Goal: Information Seeking & Learning: Learn about a topic

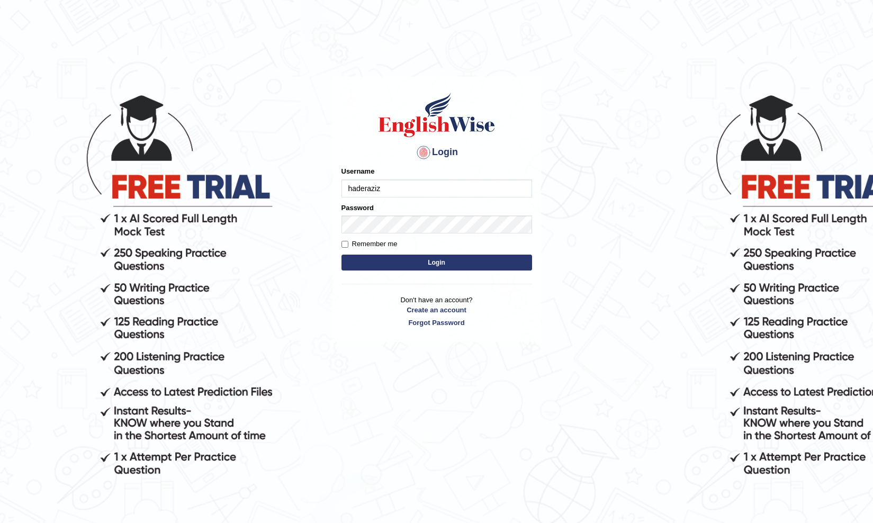
type input "haderaziz"
click at [390, 243] on label "Remember me" at bounding box center [369, 244] width 56 height 11
click at [348, 243] on input "Remember me" at bounding box center [344, 244] width 7 height 7
checkbox input "true"
click at [393, 260] on button "Login" at bounding box center [436, 263] width 191 height 16
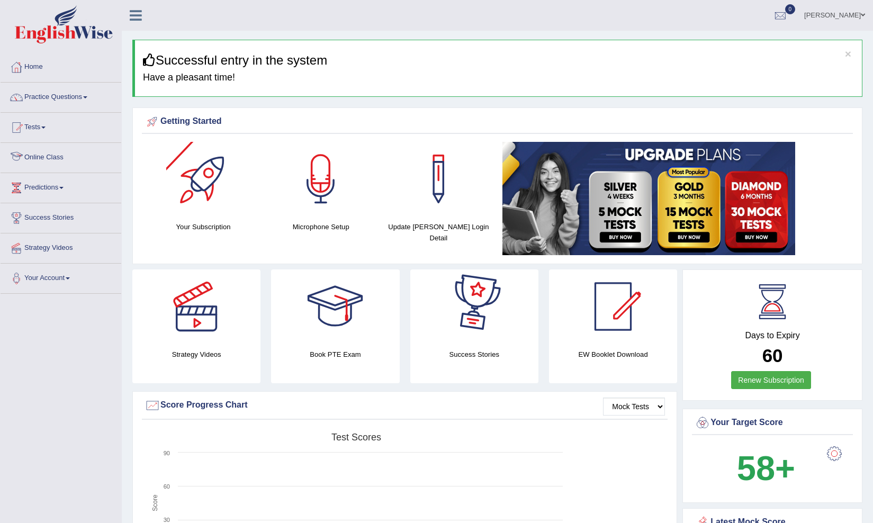
click at [58, 157] on link "Online Class" at bounding box center [61, 156] width 121 height 26
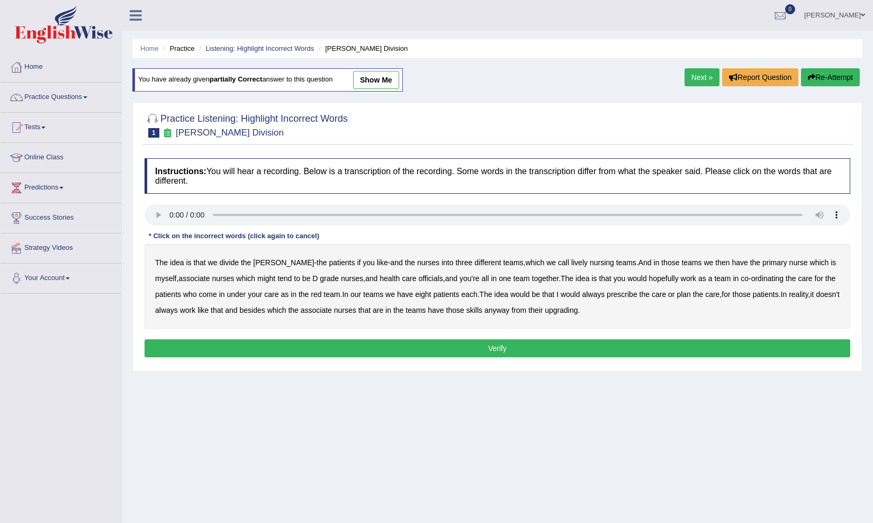
click at [171, 216] on audio at bounding box center [496, 214] width 705 height 21
click at [171, 214] on audio at bounding box center [496, 214] width 705 height 21
click at [258, 239] on div "* Click on the incorrect words (click again to cancel)" at bounding box center [233, 236] width 179 height 10
click at [820, 75] on button "Re-Attempt" at bounding box center [830, 77] width 59 height 18
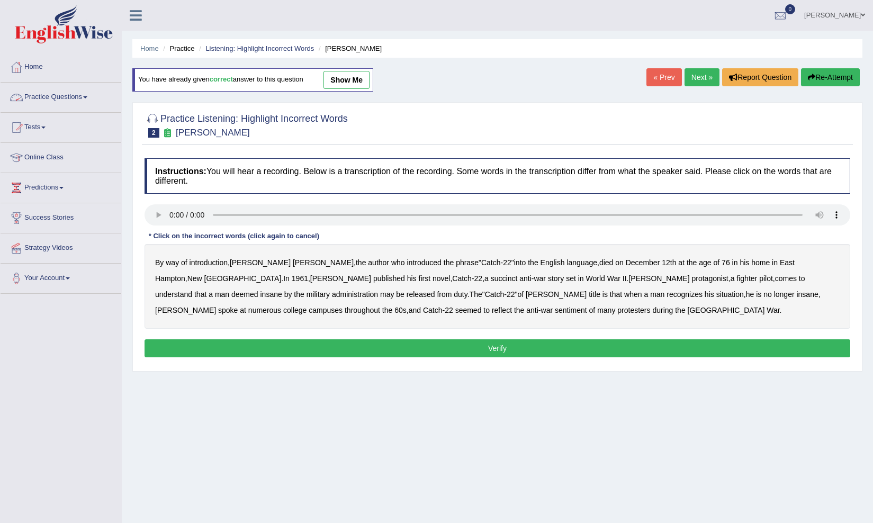
click at [92, 101] on link "Practice Questions" at bounding box center [61, 96] width 121 height 26
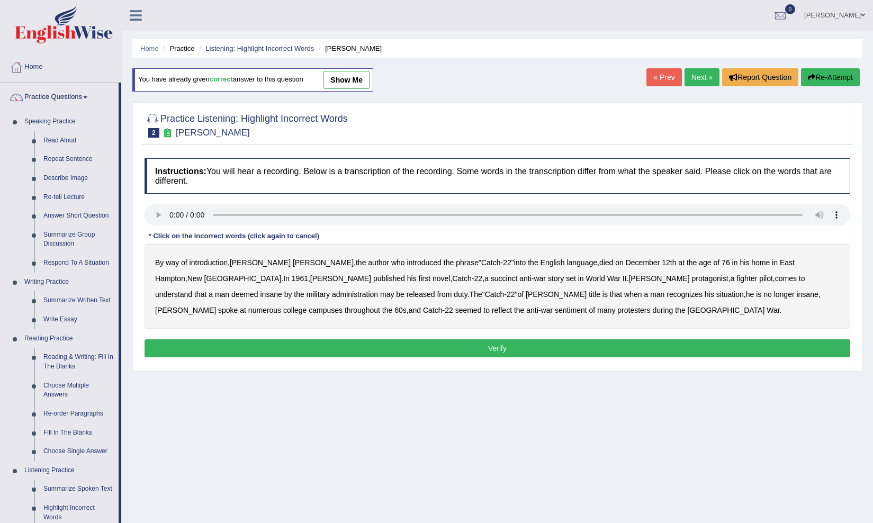
click at [688, 76] on link "Next »" at bounding box center [701, 77] width 35 height 18
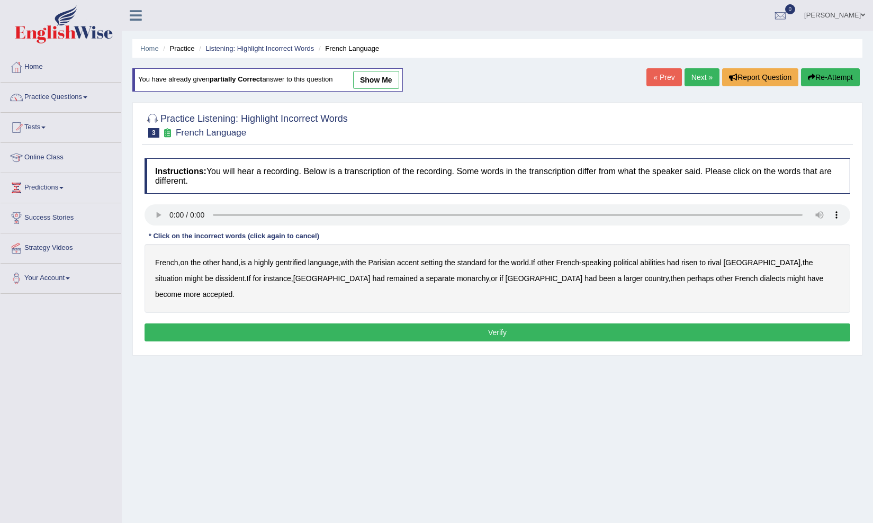
click at [174, 216] on audio at bounding box center [496, 214] width 705 height 21
click at [90, 98] on link "Practice Questions" at bounding box center [61, 96] width 121 height 26
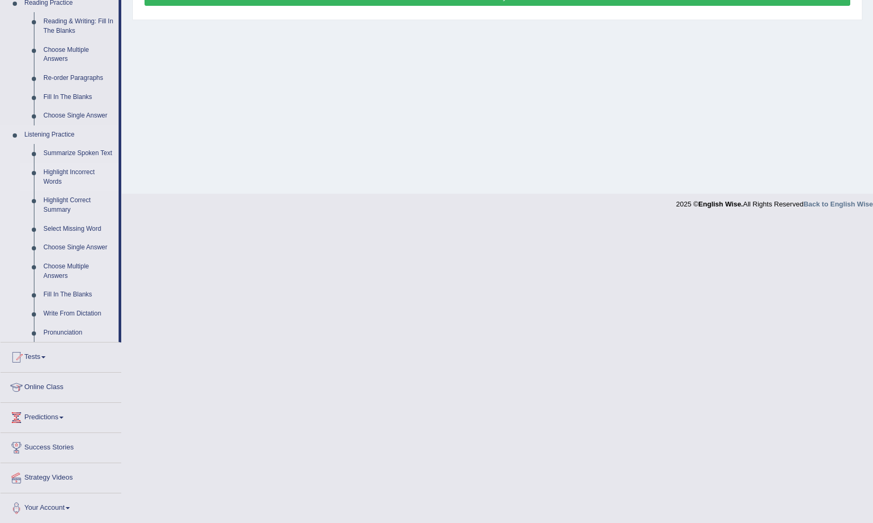
scroll to position [334, 0]
click at [66, 149] on link "Summarize Spoken Text" at bounding box center [79, 154] width 80 height 19
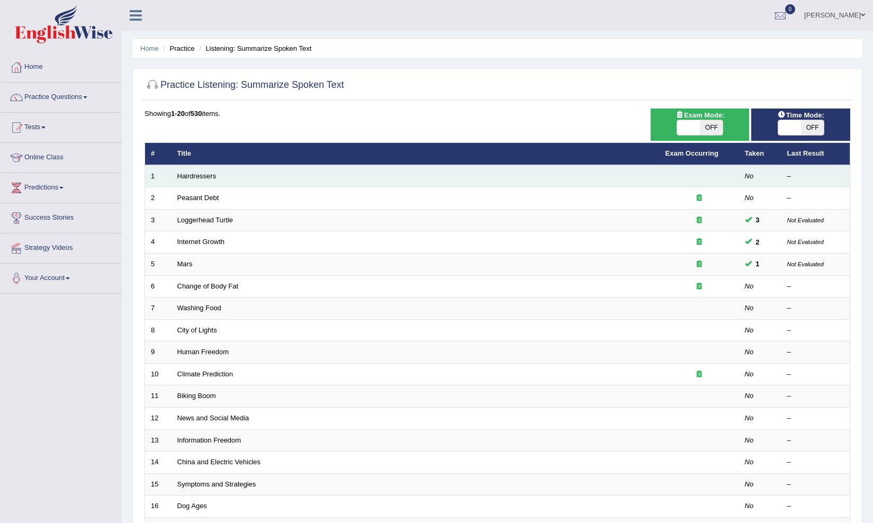
click at [200, 171] on td "Hairdressers" at bounding box center [415, 176] width 488 height 22
click at [200, 177] on link "Hairdressers" at bounding box center [196, 176] width 39 height 8
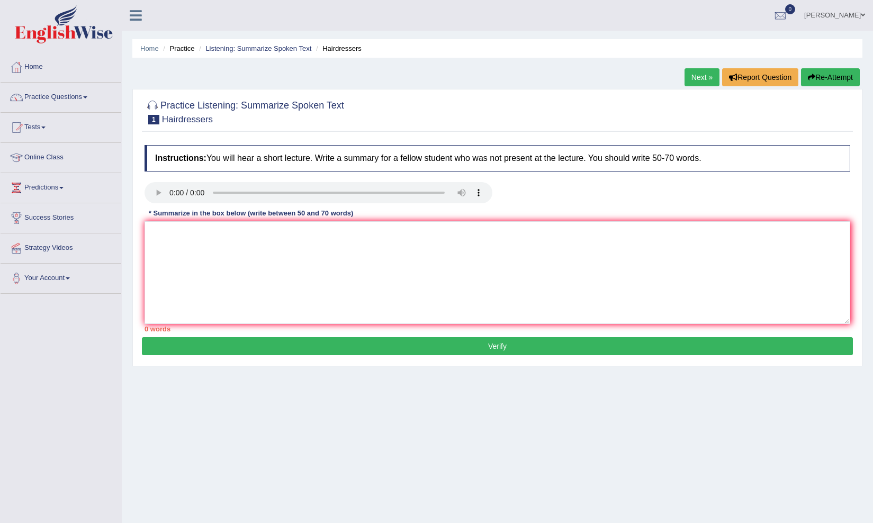
click at [170, 192] on audio at bounding box center [318, 192] width 348 height 21
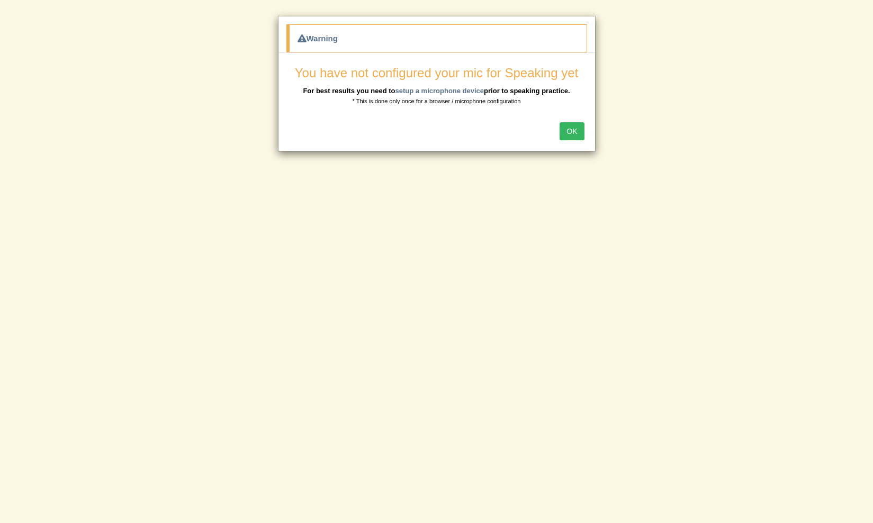
click at [583, 132] on button "OK" at bounding box center [571, 131] width 24 height 18
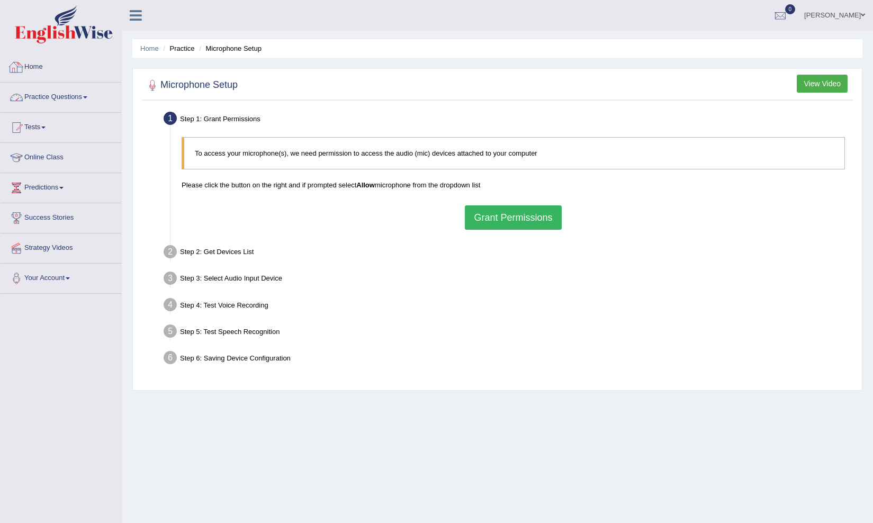
click at [54, 96] on link "Practice Questions" at bounding box center [61, 96] width 121 height 26
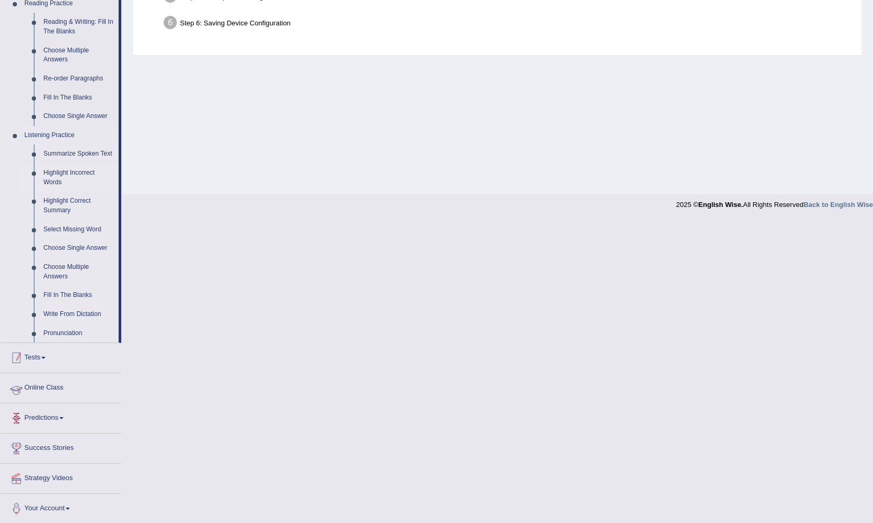
scroll to position [334, 0]
click at [65, 174] on link "Highlight Incorrect Words" at bounding box center [79, 178] width 80 height 28
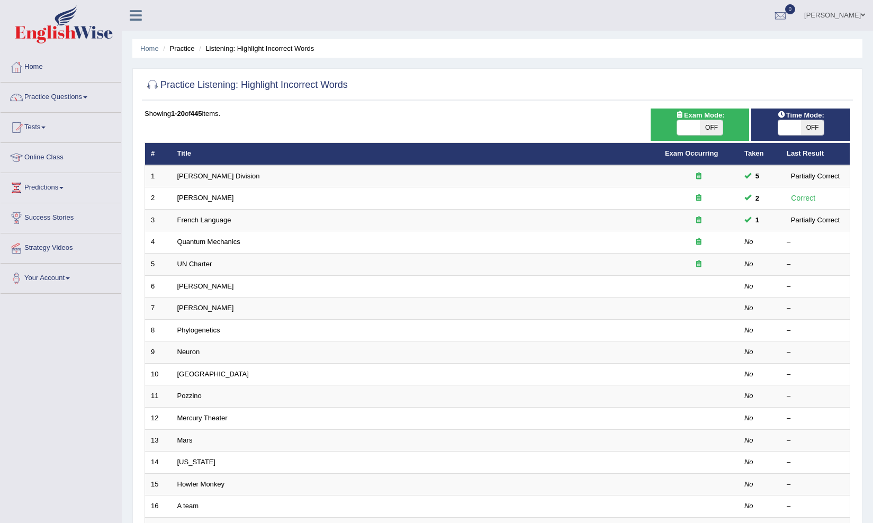
click at [696, 129] on span at bounding box center [688, 127] width 23 height 15
checkbox input "true"
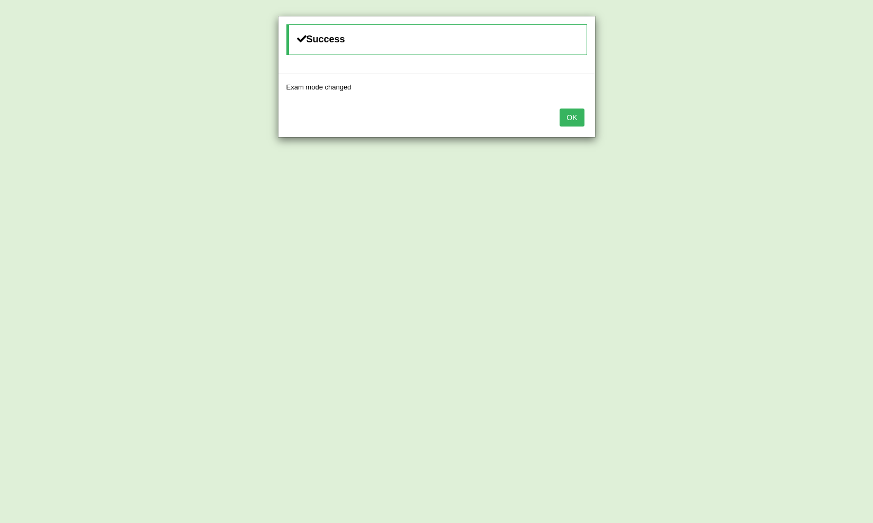
click at [575, 116] on button "OK" at bounding box center [571, 117] width 24 height 18
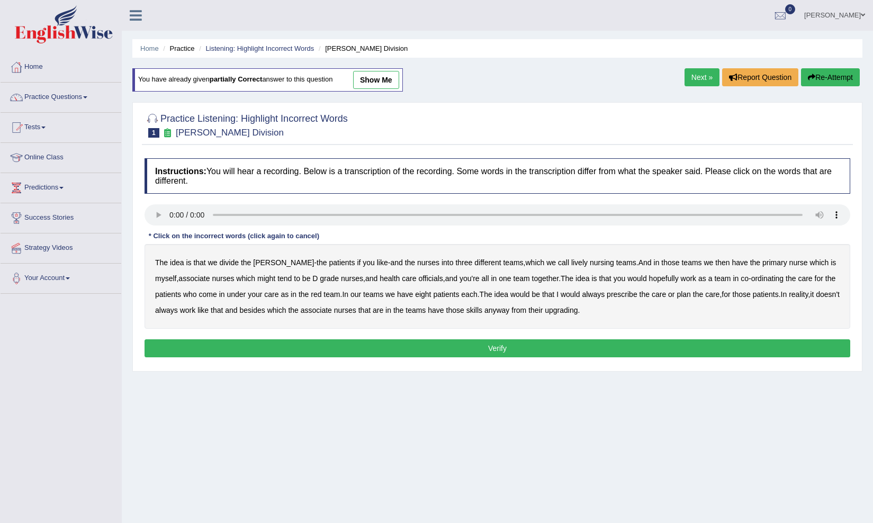
click at [169, 218] on audio at bounding box center [496, 214] width 705 height 21
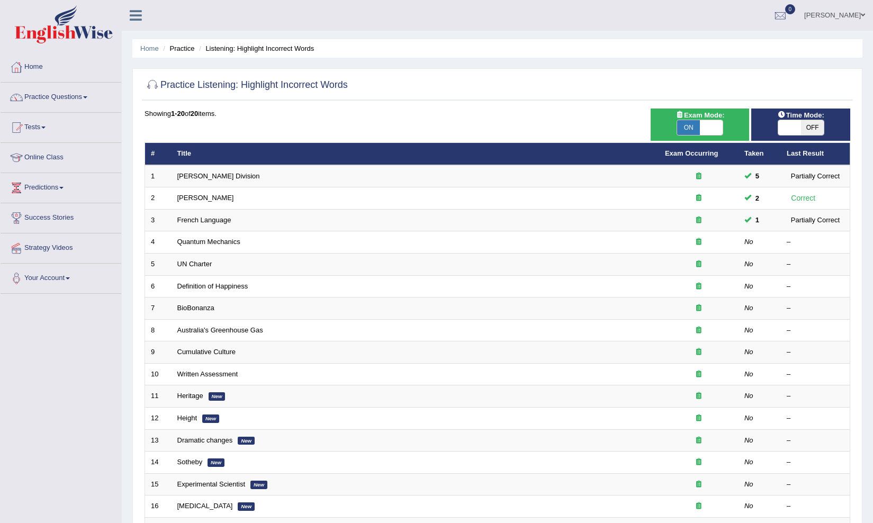
click at [713, 132] on span at bounding box center [711, 127] width 23 height 15
checkbox input "false"
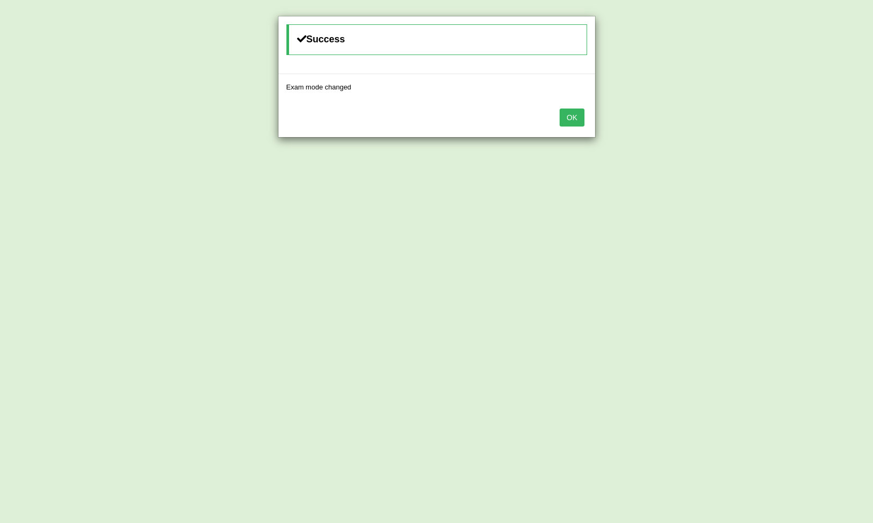
click at [578, 118] on button "OK" at bounding box center [571, 117] width 24 height 18
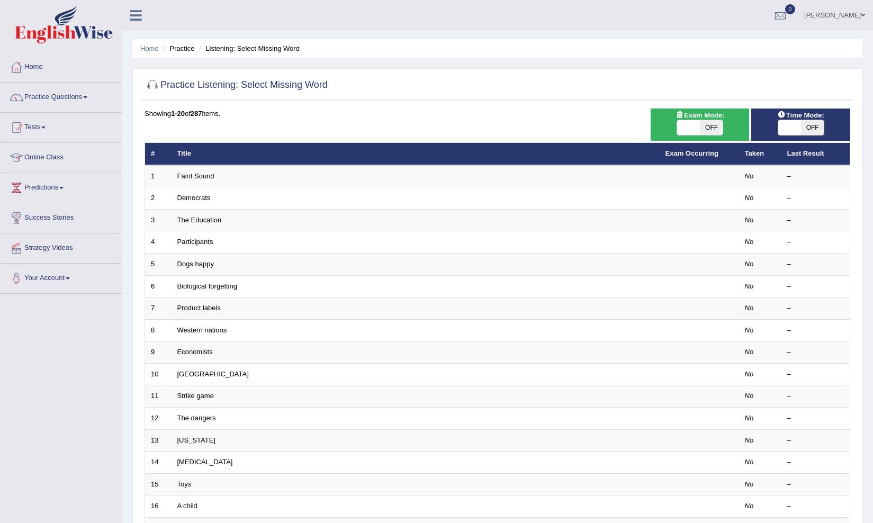
click at [846, 15] on link "[PERSON_NAME]" at bounding box center [834, 14] width 77 height 28
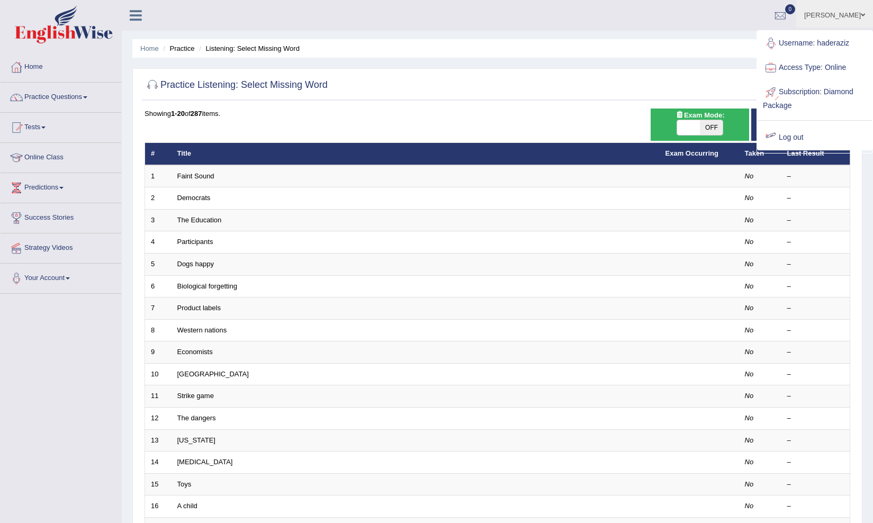
click at [808, 139] on link "Log out" at bounding box center [814, 137] width 114 height 24
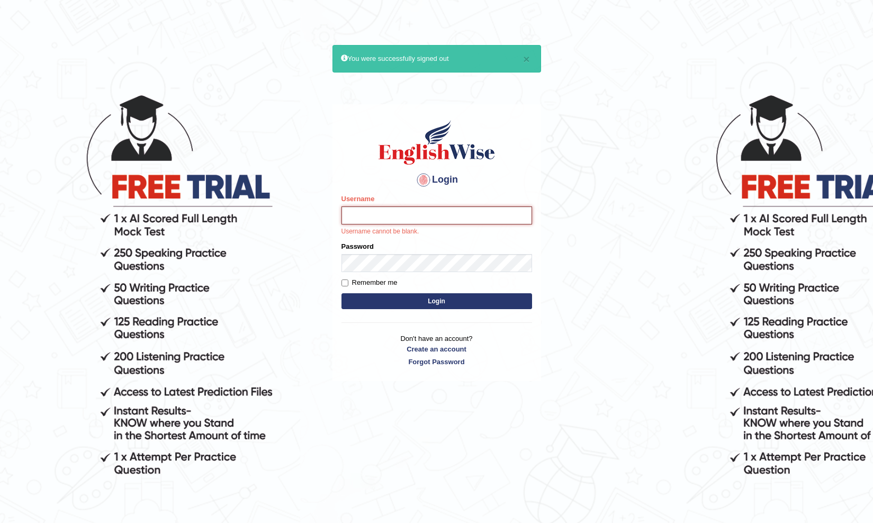
type input "haderaziz"
click at [436, 301] on button "Login" at bounding box center [436, 301] width 191 height 16
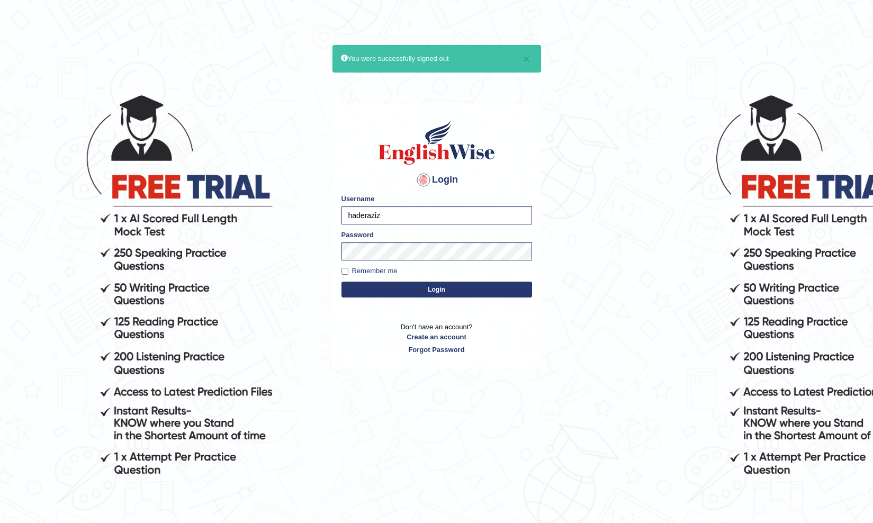
click at [445, 287] on button "Login" at bounding box center [436, 290] width 191 height 16
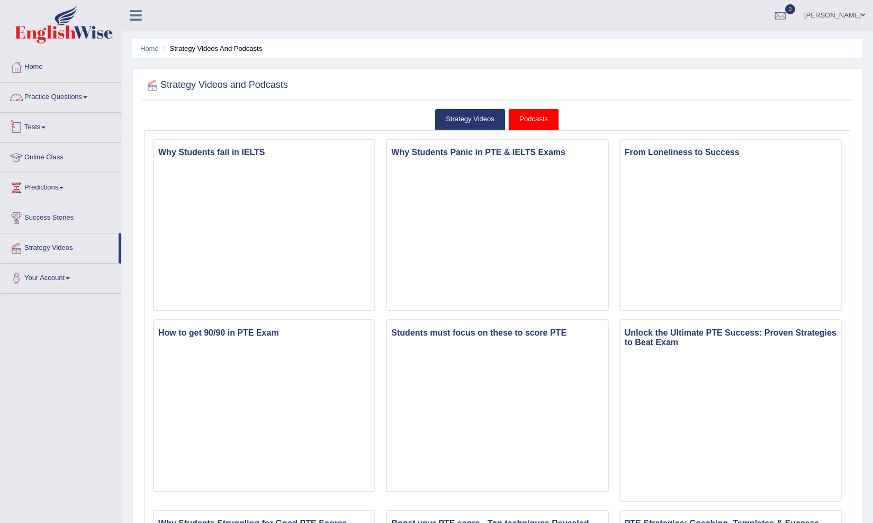
click at [62, 101] on link "Practice Questions" at bounding box center [61, 96] width 121 height 26
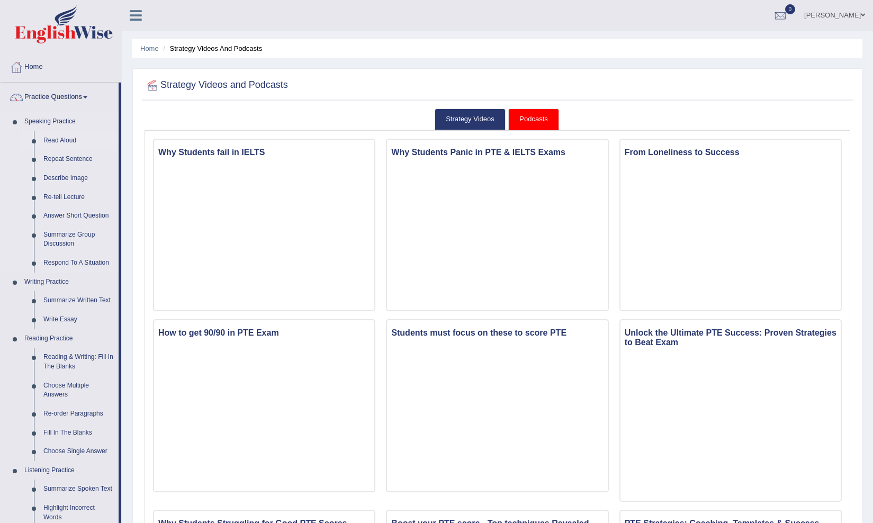
click at [69, 140] on link "Read Aloud" at bounding box center [79, 140] width 80 height 19
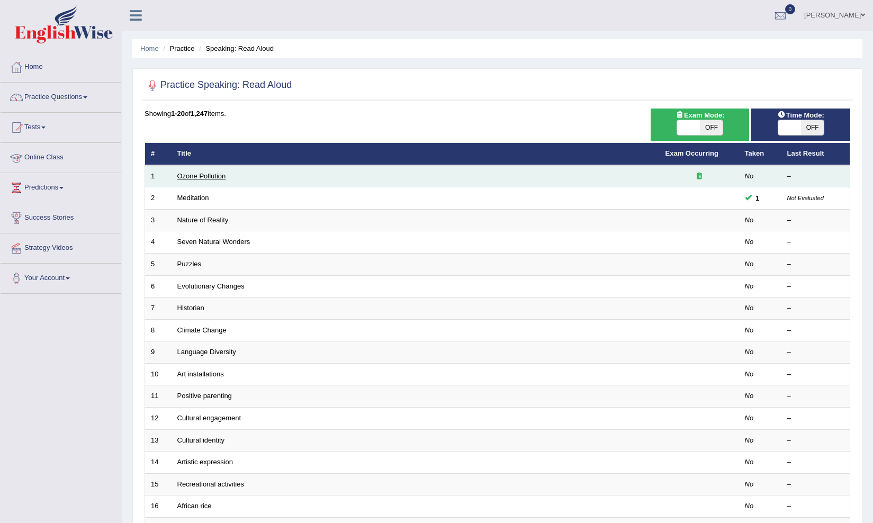
click at [197, 175] on link "Ozone Pollution" at bounding box center [201, 176] width 49 height 8
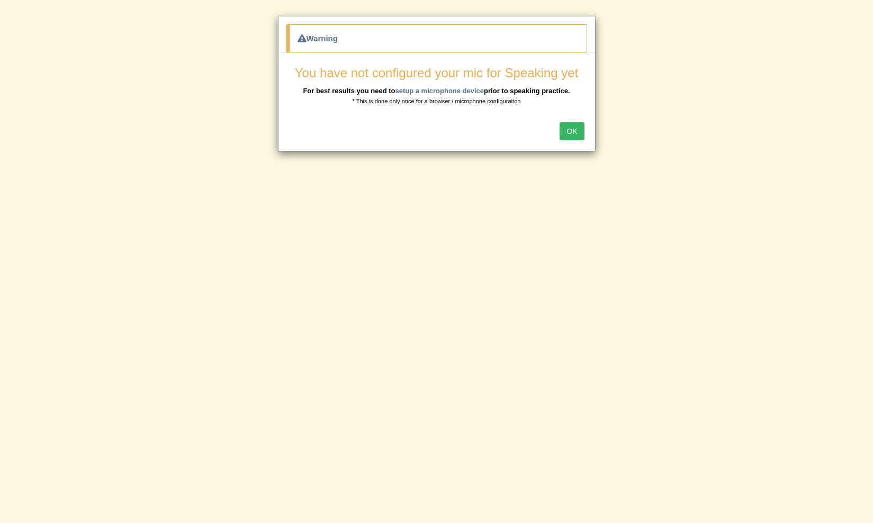
click at [576, 123] on button "OK" at bounding box center [571, 131] width 24 height 18
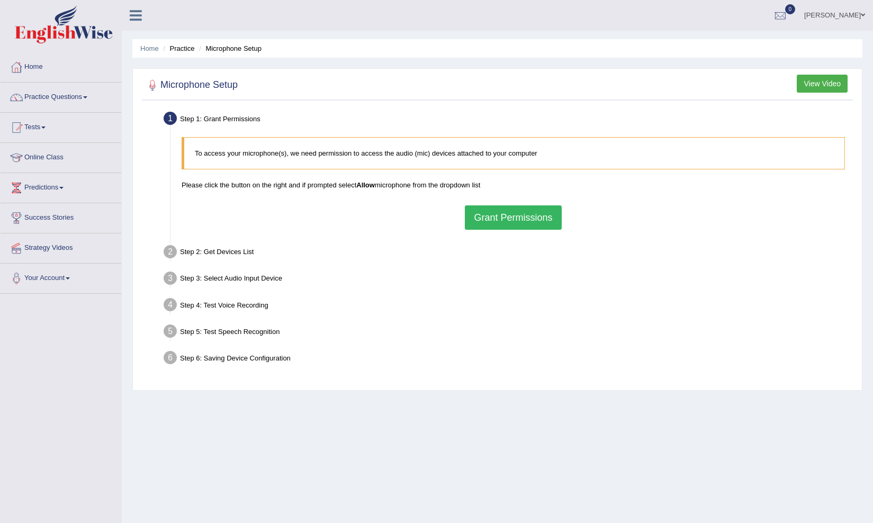
click at [501, 227] on button "Grant Permissions" at bounding box center [513, 217] width 96 height 24
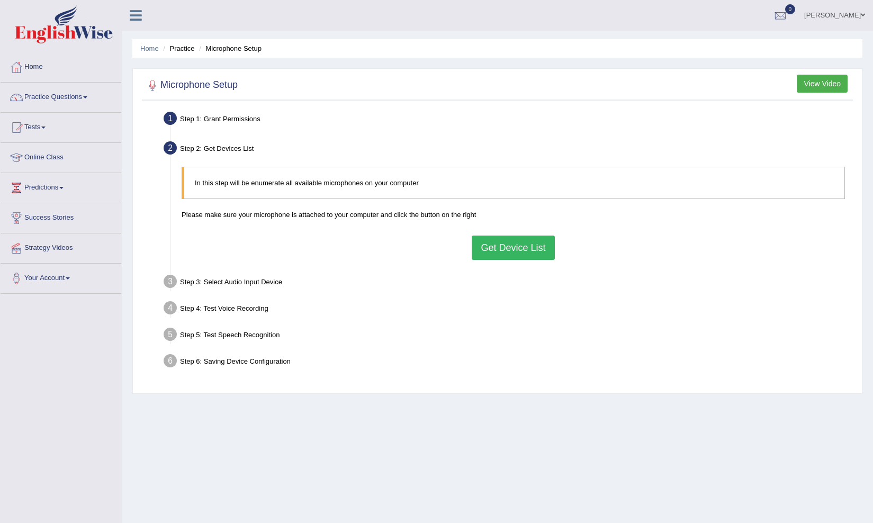
click at [492, 253] on button "Get Device List" at bounding box center [513, 248] width 83 height 24
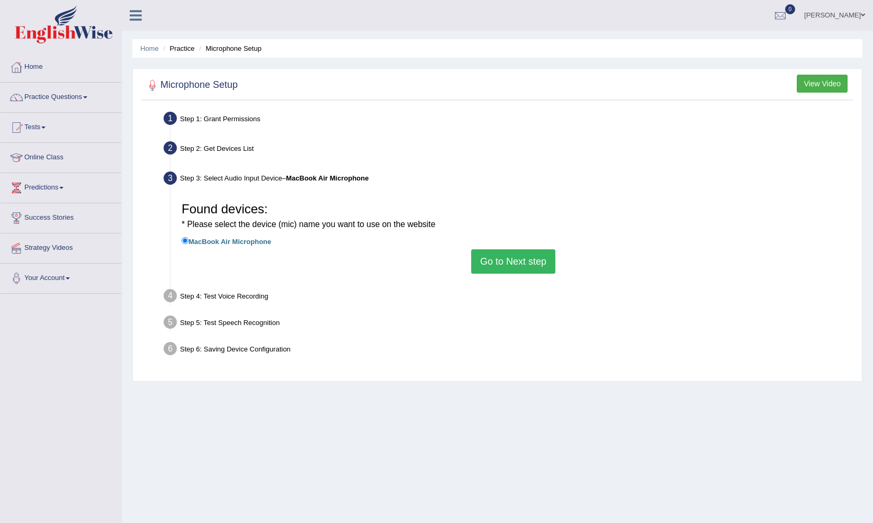
click at [493, 260] on button "Go to Next step" at bounding box center [513, 261] width 84 height 24
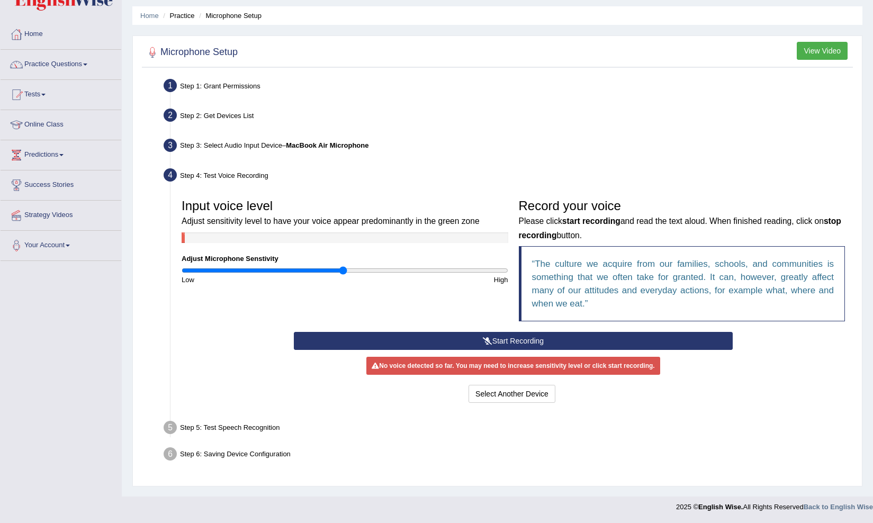
scroll to position [33, 0]
click at [334, 146] on b "MacBook Air Microphone" at bounding box center [327, 145] width 83 height 8
click at [496, 341] on button "Start Recording" at bounding box center [513, 341] width 439 height 18
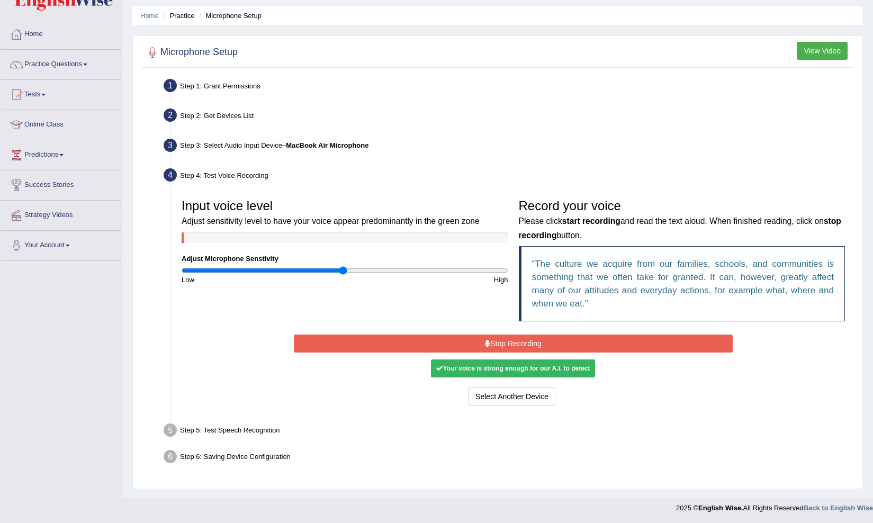
click at [538, 368] on div "Your voice is strong enough for our A.I. to detect" at bounding box center [513, 368] width 164 height 18
click at [537, 344] on button "Stop Recording" at bounding box center [513, 343] width 439 height 18
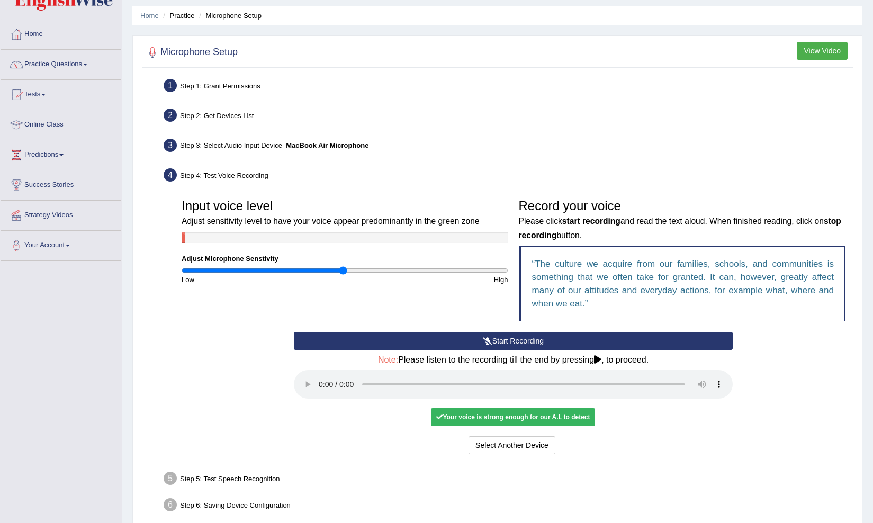
click at [322, 376] on audio at bounding box center [513, 384] width 439 height 29
click at [551, 436] on button "Voice is ok. Go to Next step" at bounding box center [557, 445] width 105 height 18
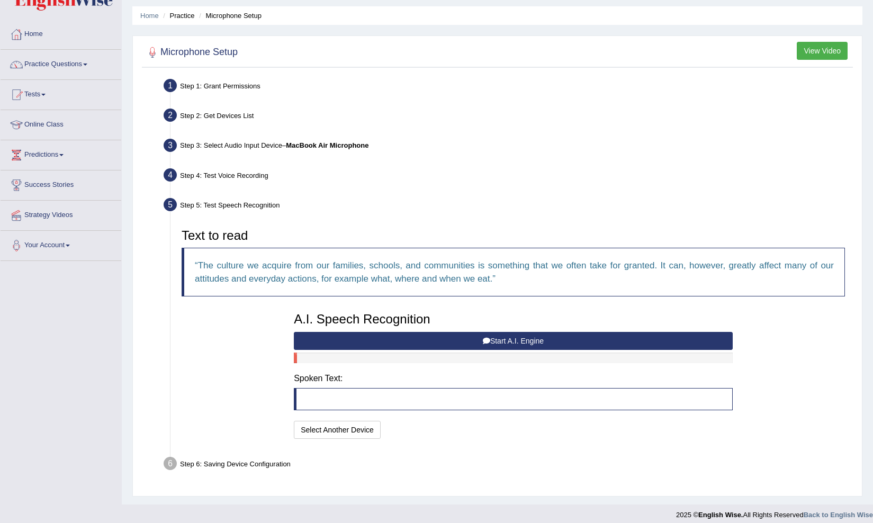
click at [475, 339] on button "Start A.I. Engine" at bounding box center [513, 341] width 439 height 18
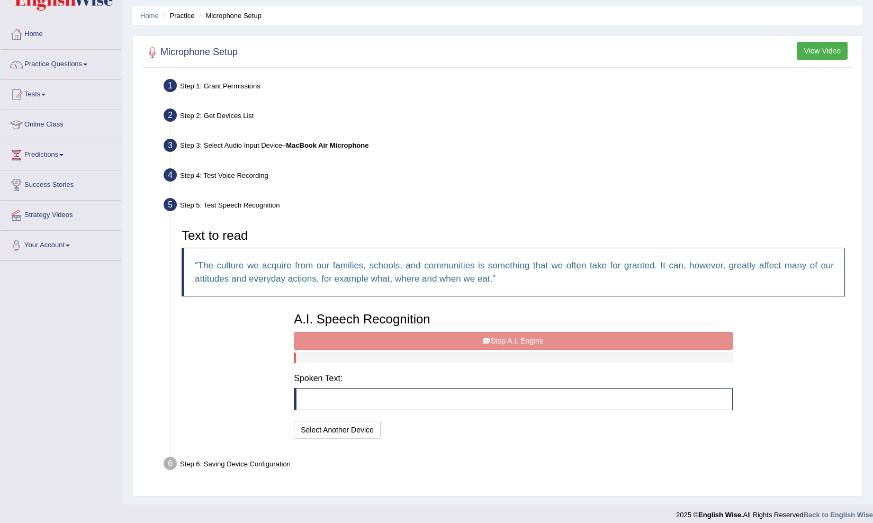
click at [367, 404] on blockquote at bounding box center [513, 399] width 439 height 22
click at [431, 339] on div "A.I. Speech Recognition Start A.I. Engine Stop A.I. Engine Note: Please listen …" at bounding box center [512, 374] width 449 height 134
click at [503, 337] on div "A.I. Speech Recognition Start A.I. Engine Stop A.I. Engine Note: Please listen …" at bounding box center [512, 374] width 449 height 134
click at [374, 406] on blockquote at bounding box center [513, 399] width 439 height 22
click at [355, 423] on button "Select Another Device" at bounding box center [337, 430] width 87 height 18
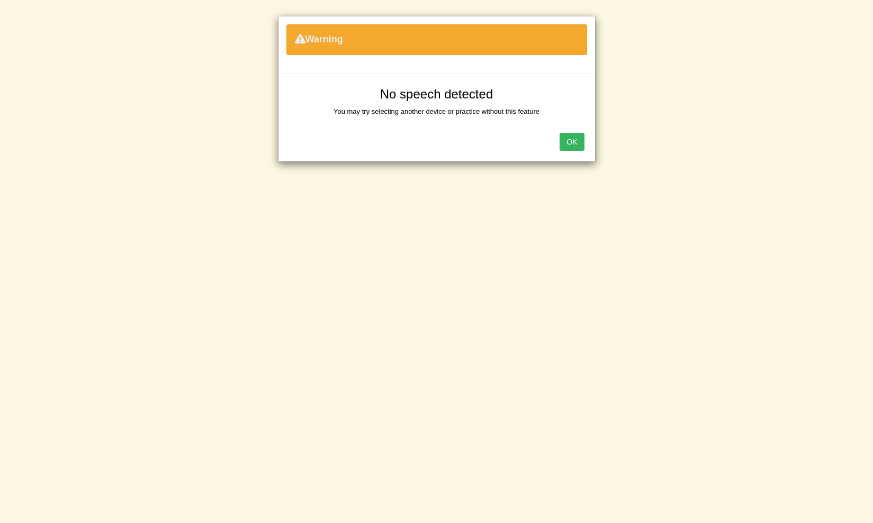
click at [575, 142] on button "OK" at bounding box center [571, 142] width 24 height 18
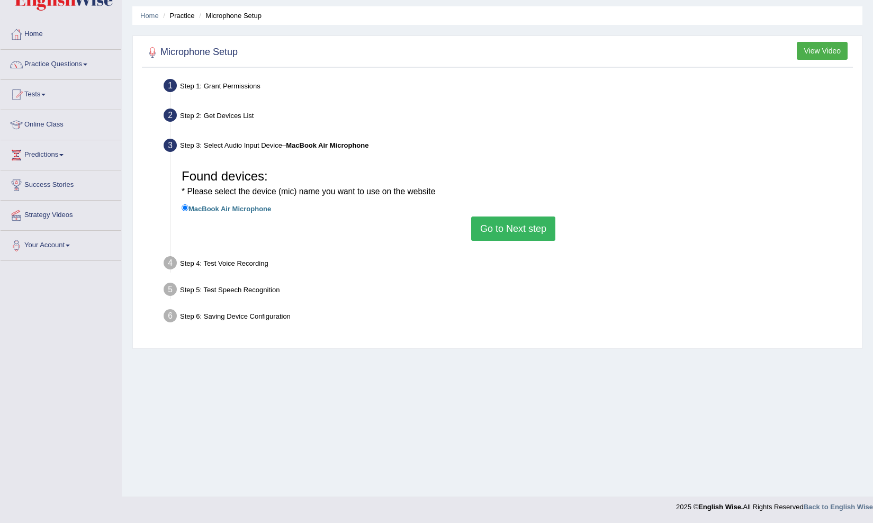
click at [499, 224] on button "Go to Next step" at bounding box center [513, 228] width 84 height 24
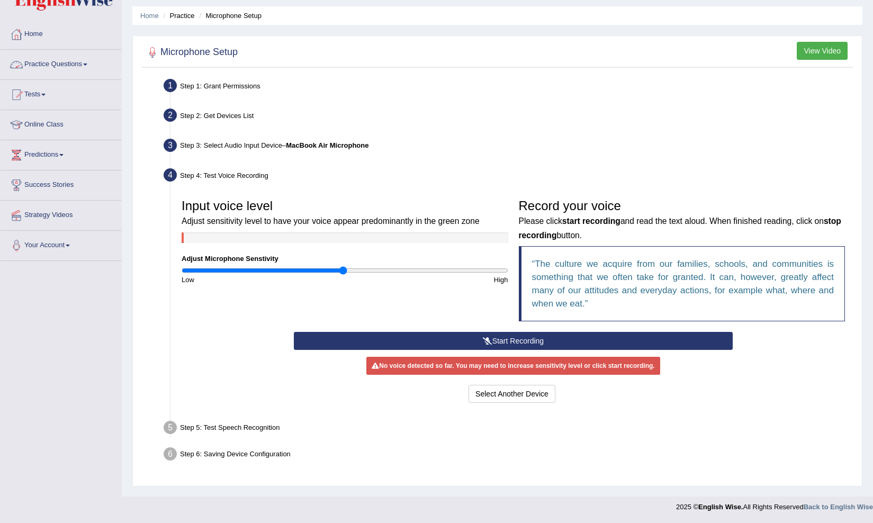
click at [93, 70] on link "Practice Questions" at bounding box center [61, 63] width 121 height 26
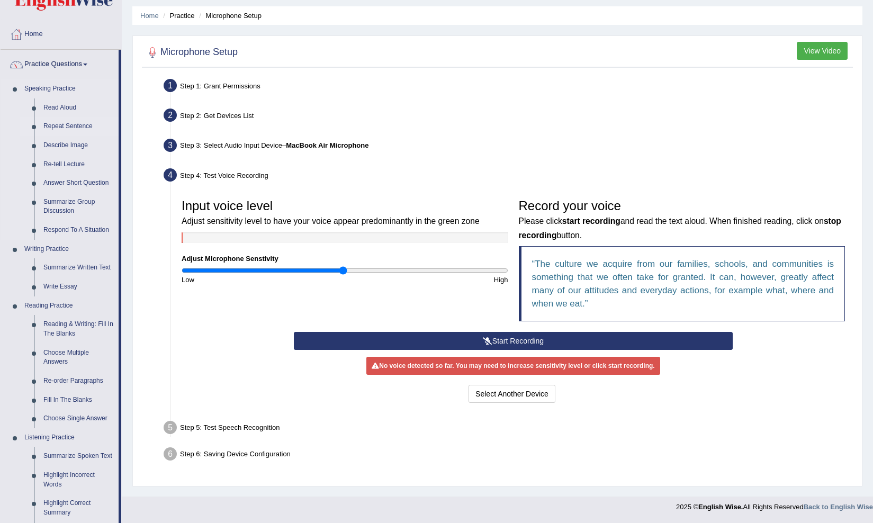
click at [76, 126] on link "Repeat Sentence" at bounding box center [79, 126] width 80 height 19
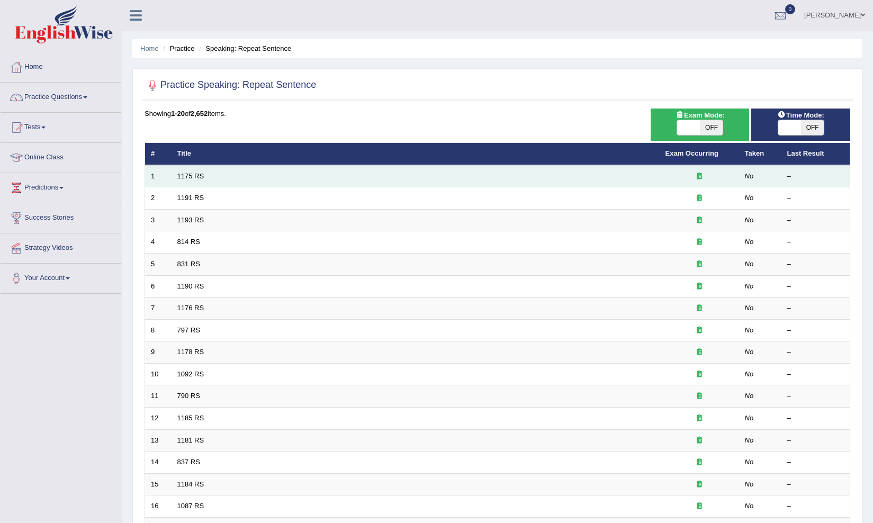
click at [192, 180] on td "1175 RS" at bounding box center [415, 176] width 488 height 22
click at [198, 177] on link "1175 RS" at bounding box center [190, 176] width 27 height 8
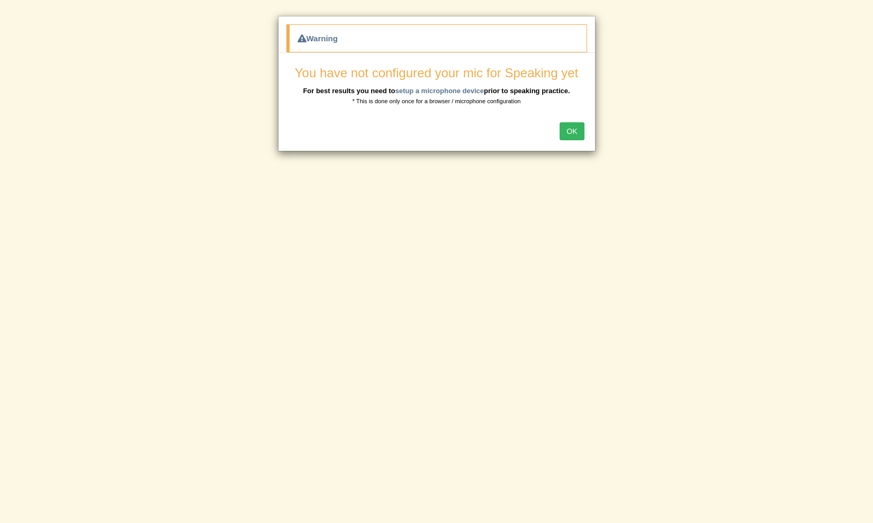
click at [571, 130] on button "OK" at bounding box center [571, 131] width 24 height 18
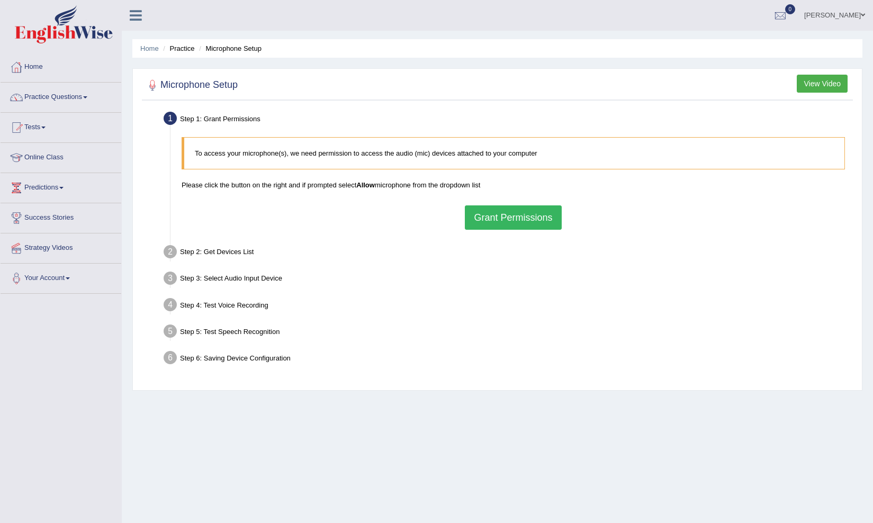
click at [508, 216] on button "Grant Permissions" at bounding box center [513, 217] width 96 height 24
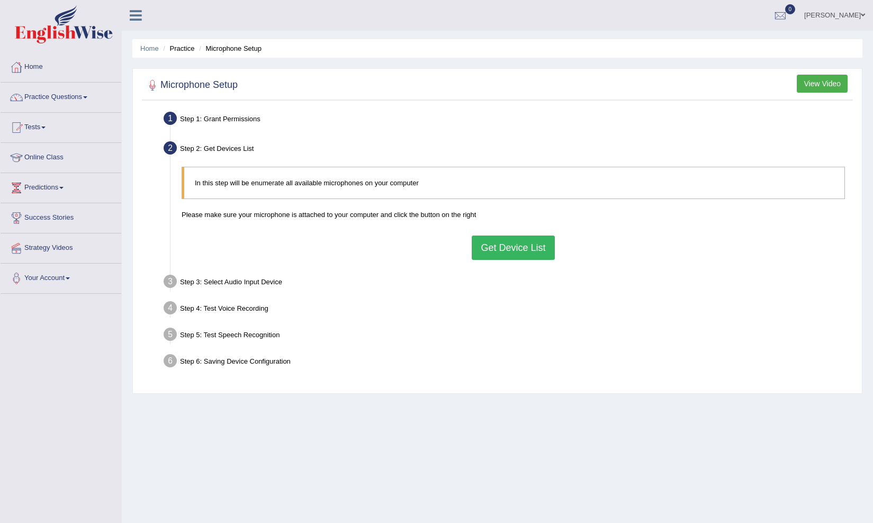
click at [494, 249] on button "Get Device List" at bounding box center [513, 248] width 83 height 24
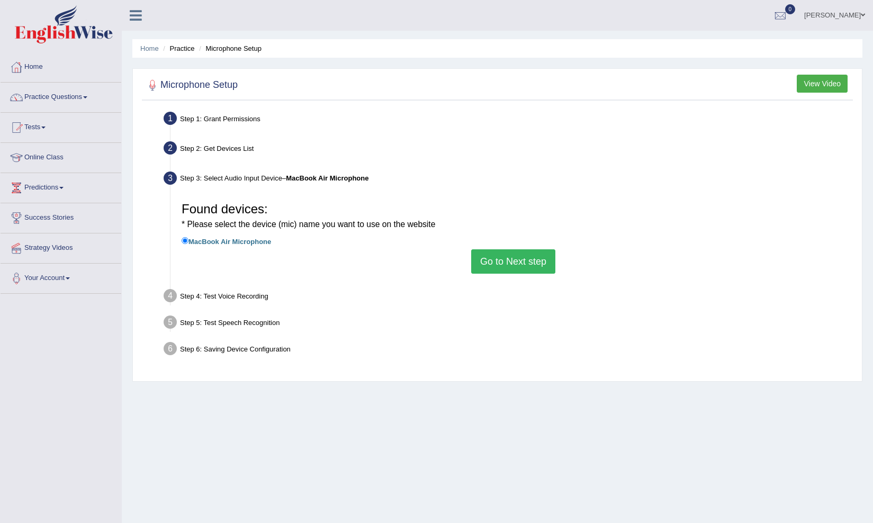
click at [257, 240] on label "MacBook Air Microphone" at bounding box center [226, 241] width 89 height 12
click at [188, 240] on input "MacBook Air Microphone" at bounding box center [185, 240] width 7 height 7
click at [481, 254] on button "Go to Next step" at bounding box center [513, 261] width 84 height 24
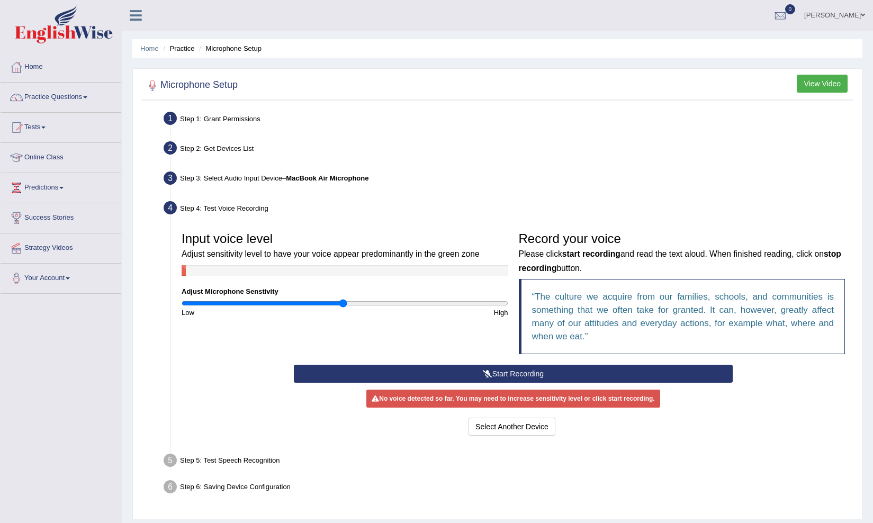
click at [501, 372] on button "Start Recording" at bounding box center [513, 374] width 439 height 18
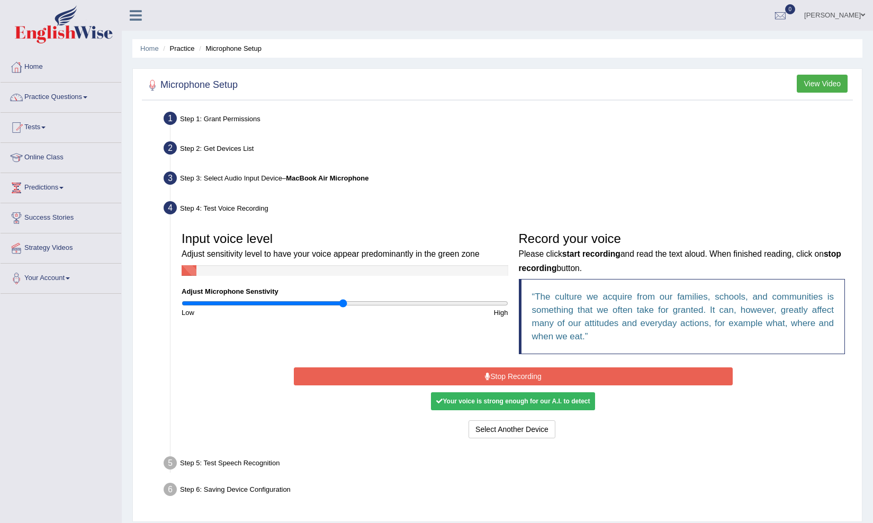
click at [495, 369] on button "Stop Recording" at bounding box center [513, 376] width 439 height 18
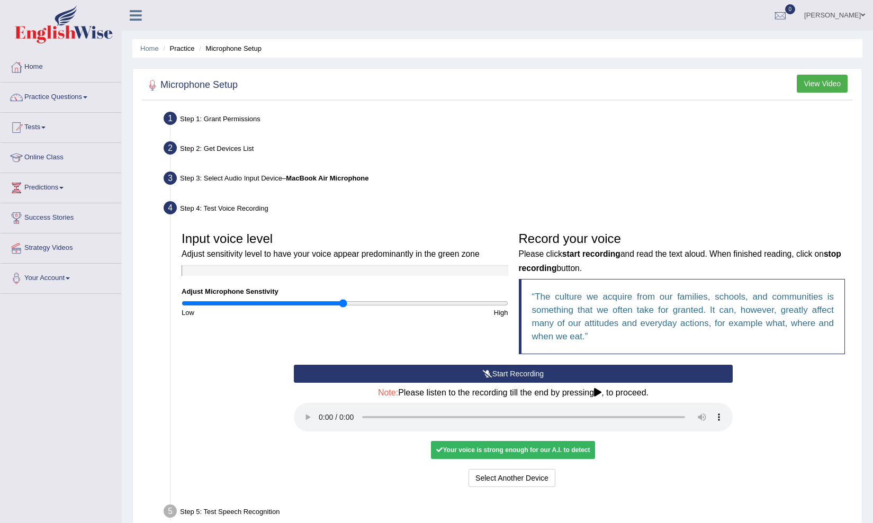
click at [486, 441] on div "Your voice is strong enough for our A.I. to detect" at bounding box center [513, 450] width 164 height 18
click at [576, 309] on q "The culture we acquire from our families, schools, and communities is something…" at bounding box center [683, 317] width 302 height 50
click at [646, 292] on q "The culture we acquire from our families, schools, and communities is something…" at bounding box center [683, 317] width 302 height 50
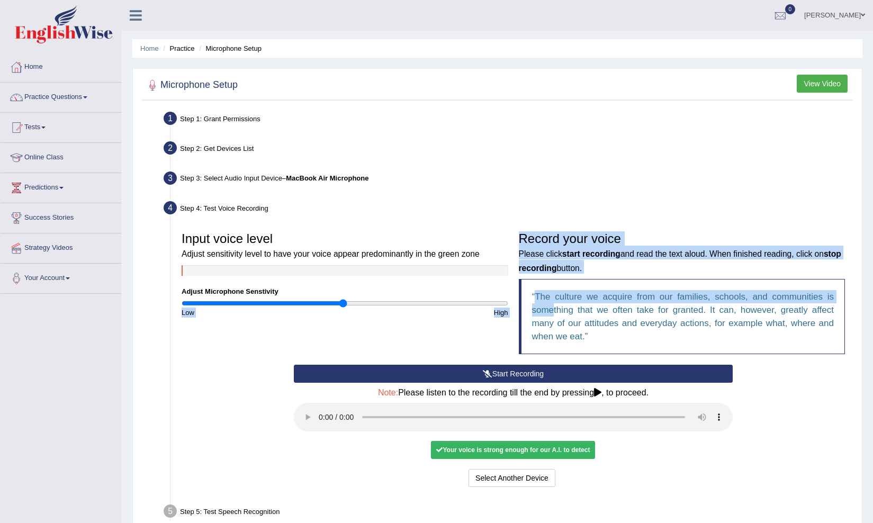
drag, startPoint x: 555, startPoint y: 303, endPoint x: 492, endPoint y: 292, distance: 63.3
click at [492, 292] on div "Input voice level Adjust sensitivity level to have your voice appear predominan…" at bounding box center [513, 296] width 674 height 138
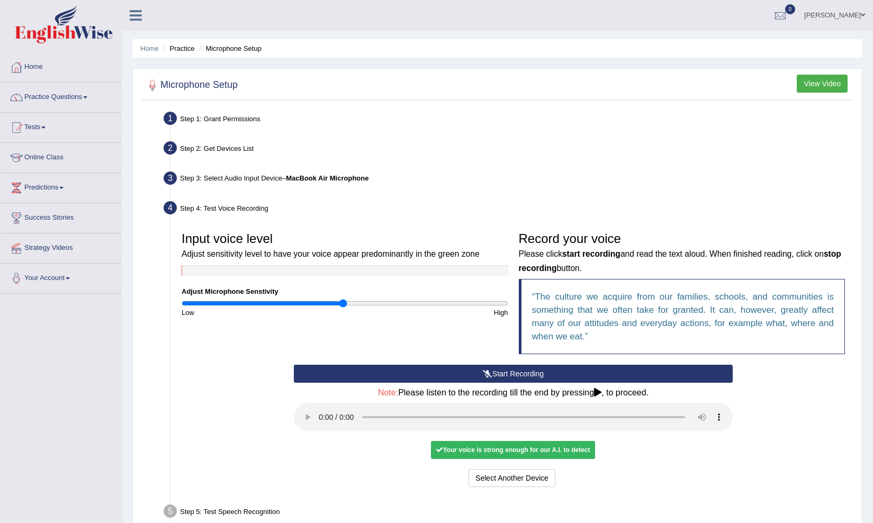
click at [488, 277] on div "Input voice level Adjust sensitivity level to have your voice appear predominan…" at bounding box center [344, 272] width 337 height 91
click at [497, 375] on button "Start Recording" at bounding box center [513, 374] width 439 height 18
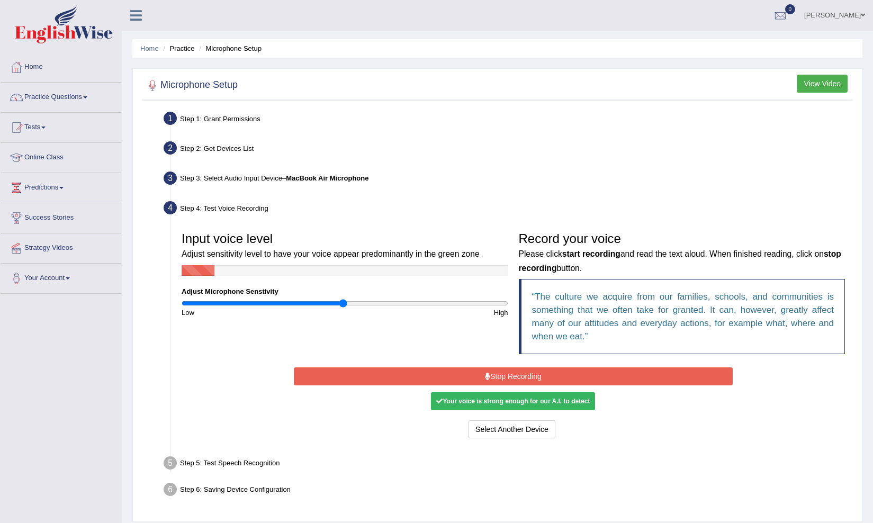
click at [497, 375] on button "Stop Recording" at bounding box center [513, 376] width 439 height 18
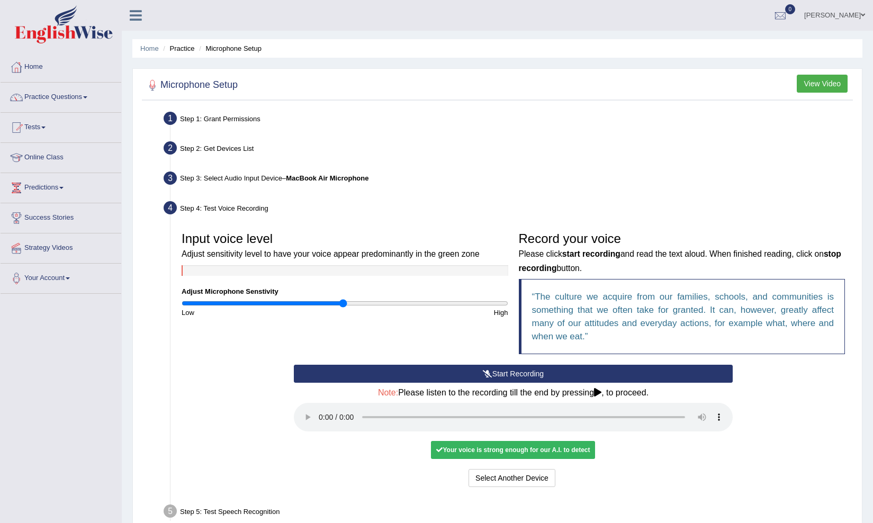
click at [319, 411] on audio at bounding box center [513, 417] width 439 height 29
click at [323, 409] on audio at bounding box center [513, 417] width 439 height 29
click at [514, 441] on div "Your voice is strong enough for our A.I. to detect" at bounding box center [513, 450] width 164 height 18
click at [819, 87] on button "View Video" at bounding box center [821, 84] width 51 height 18
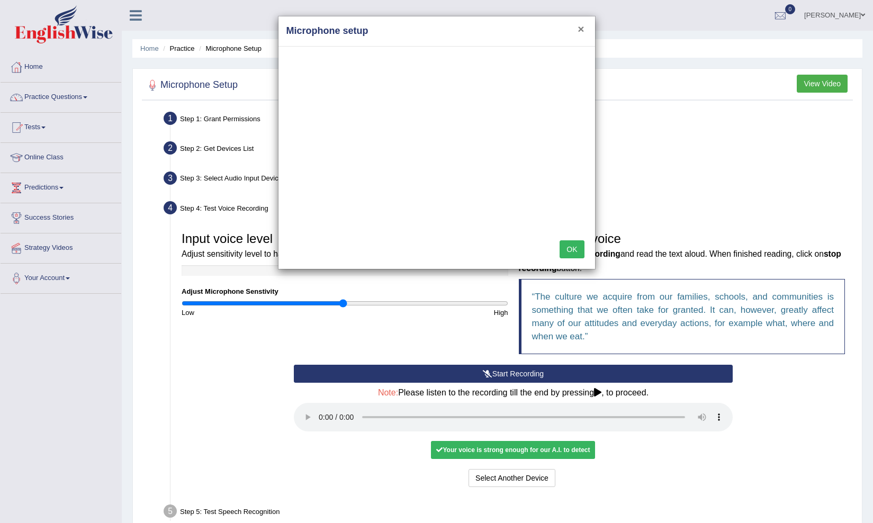
click at [580, 31] on button "×" at bounding box center [580, 28] width 6 height 11
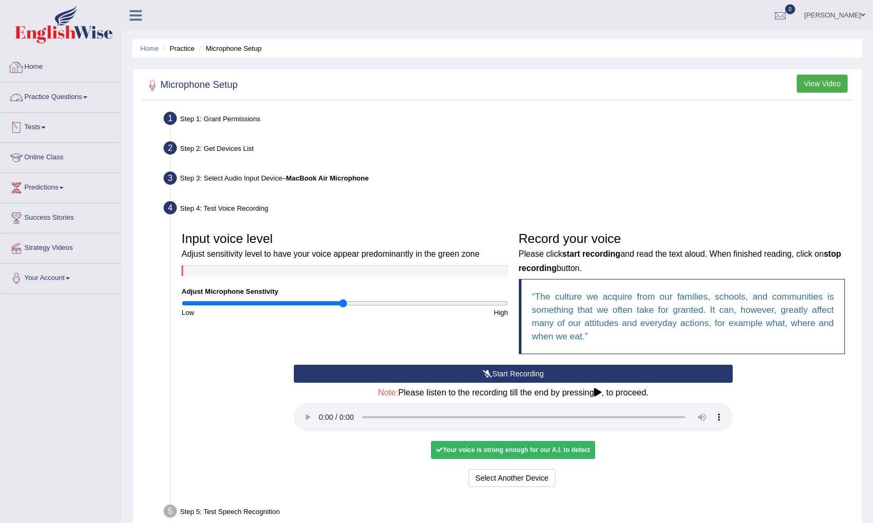
click at [40, 61] on link "Home" at bounding box center [61, 65] width 121 height 26
